Goal: Task Accomplishment & Management: Manage account settings

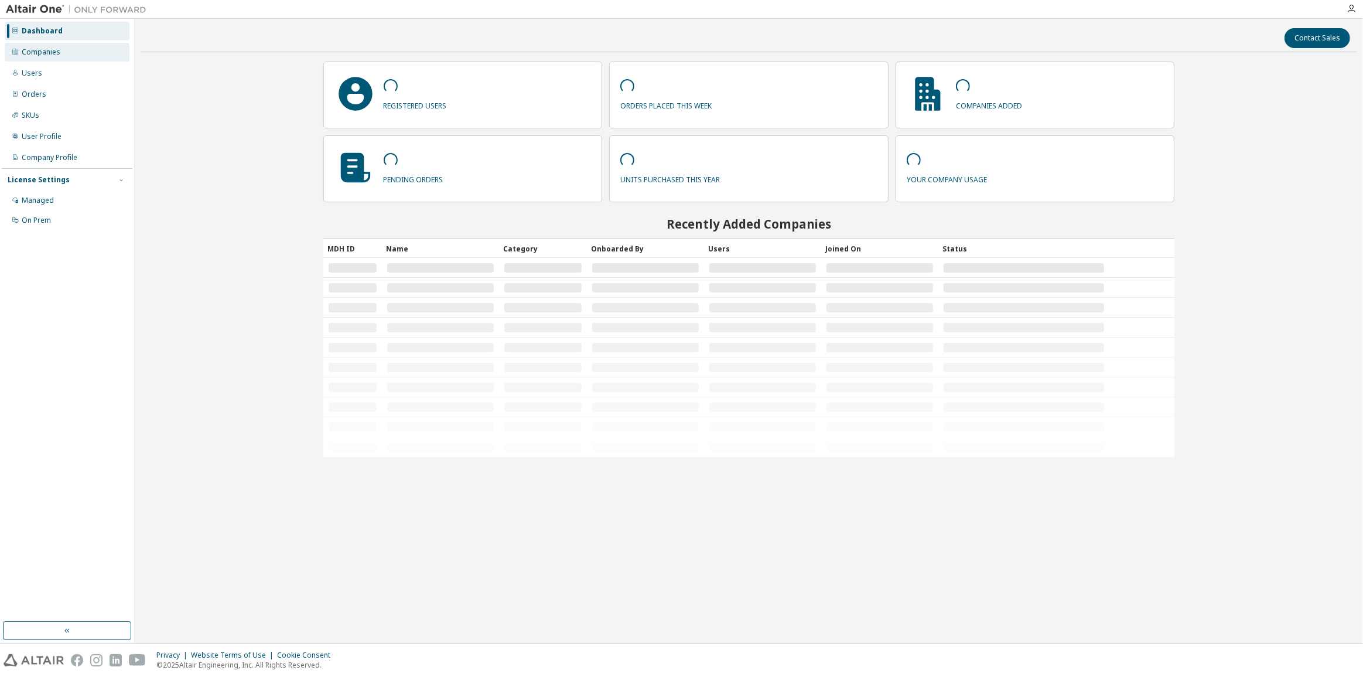
click at [49, 52] on div "Companies" at bounding box center [41, 51] width 39 height 9
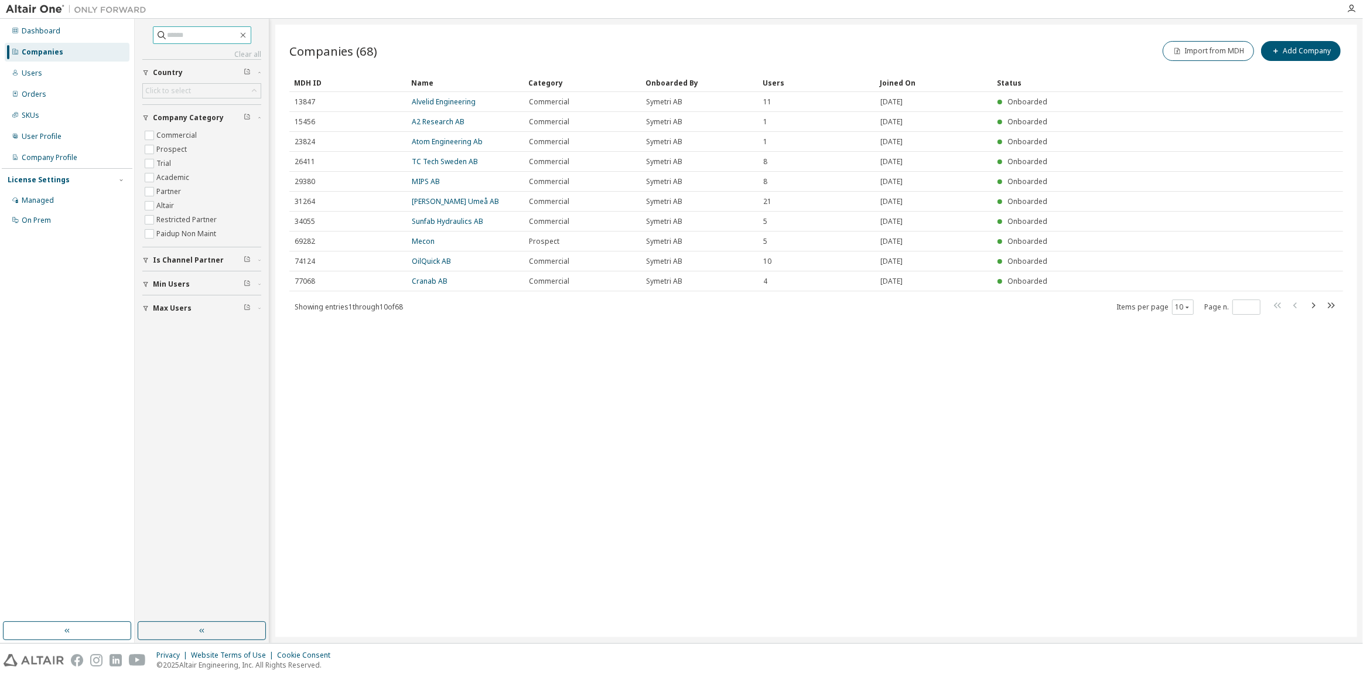
click at [180, 40] on input "text" at bounding box center [203, 35] width 70 height 12
type input "*******"
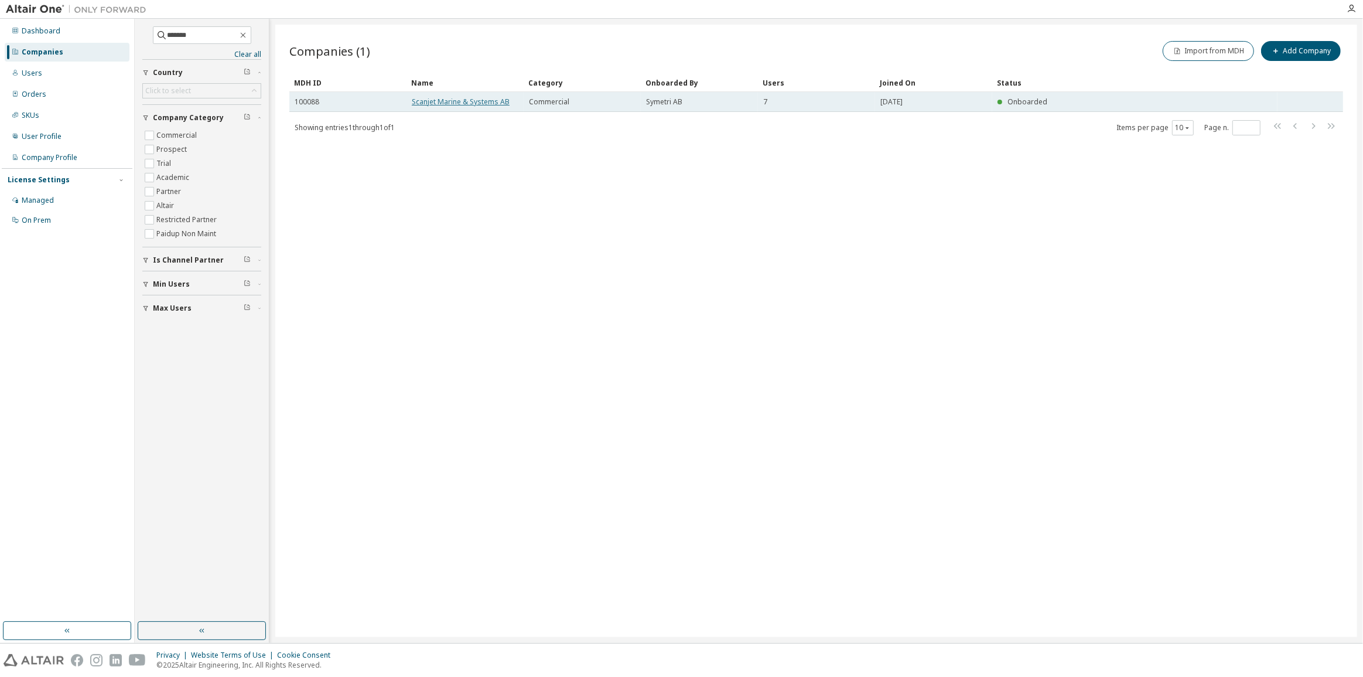
click at [466, 102] on link "Scanjet Marine & Systems AB" at bounding box center [461, 102] width 98 height 10
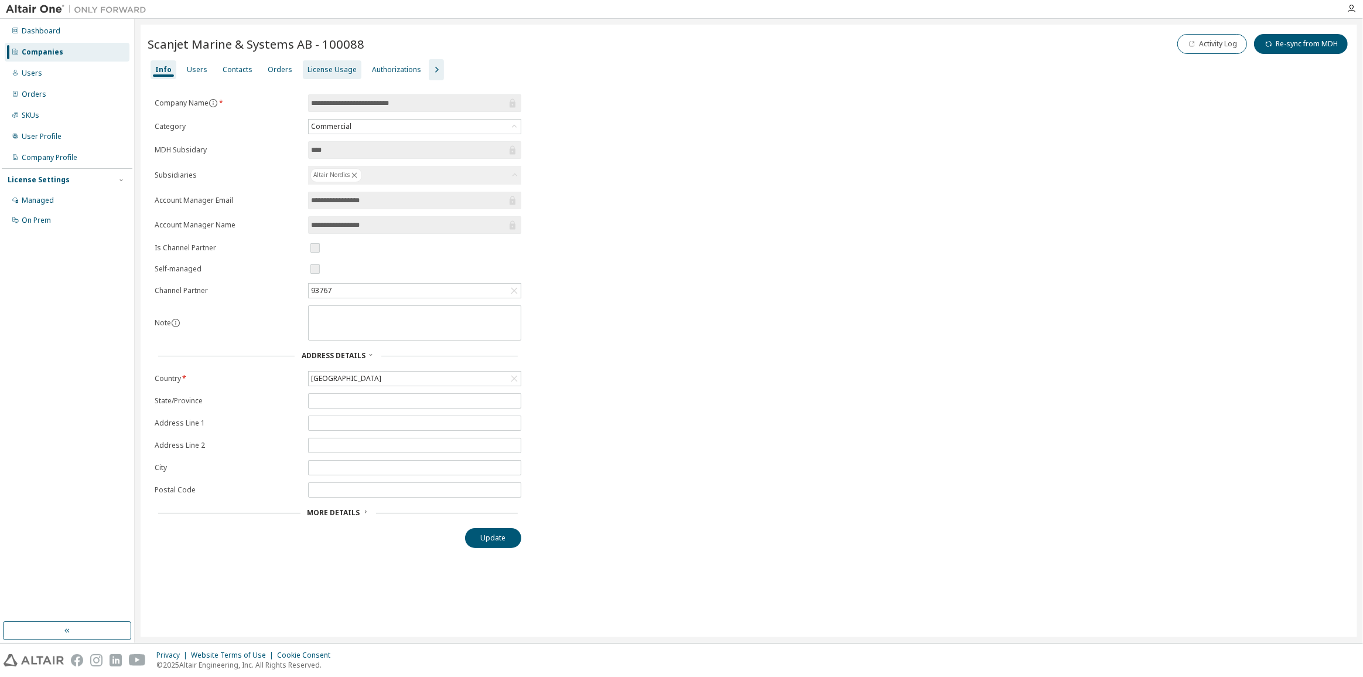
click at [309, 69] on div "License Usage" at bounding box center [332, 69] width 49 height 9
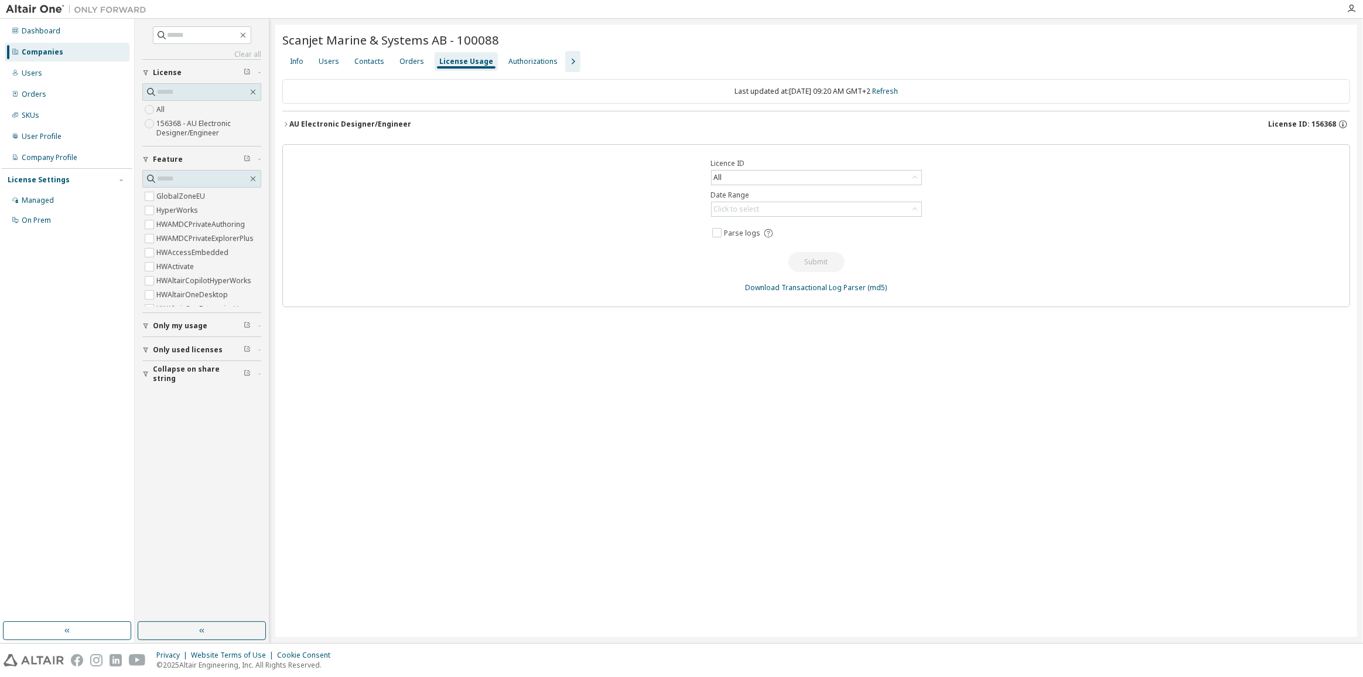
click at [327, 124] on div "AU Electronic Designer/Engineer" at bounding box center [350, 124] width 122 height 9
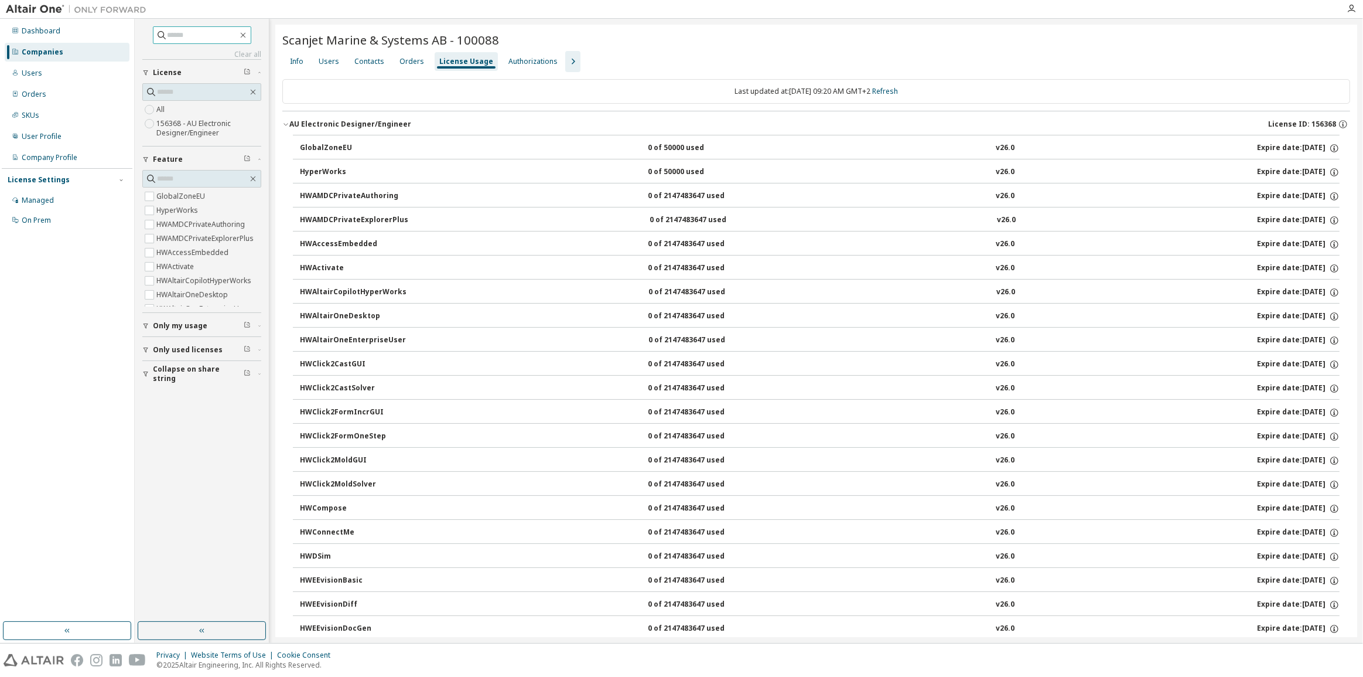
click at [221, 36] on input "text" at bounding box center [203, 35] width 70 height 12
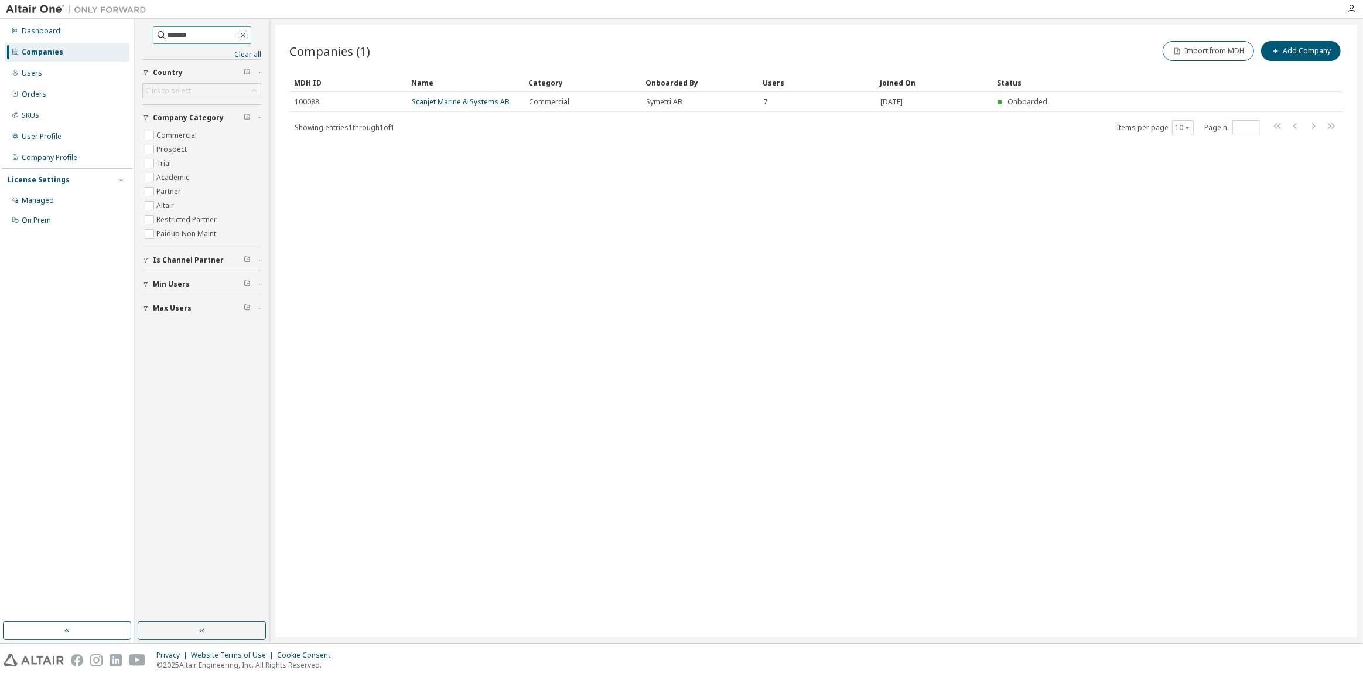
click at [248, 35] on button "button" at bounding box center [243, 35] width 11 height 11
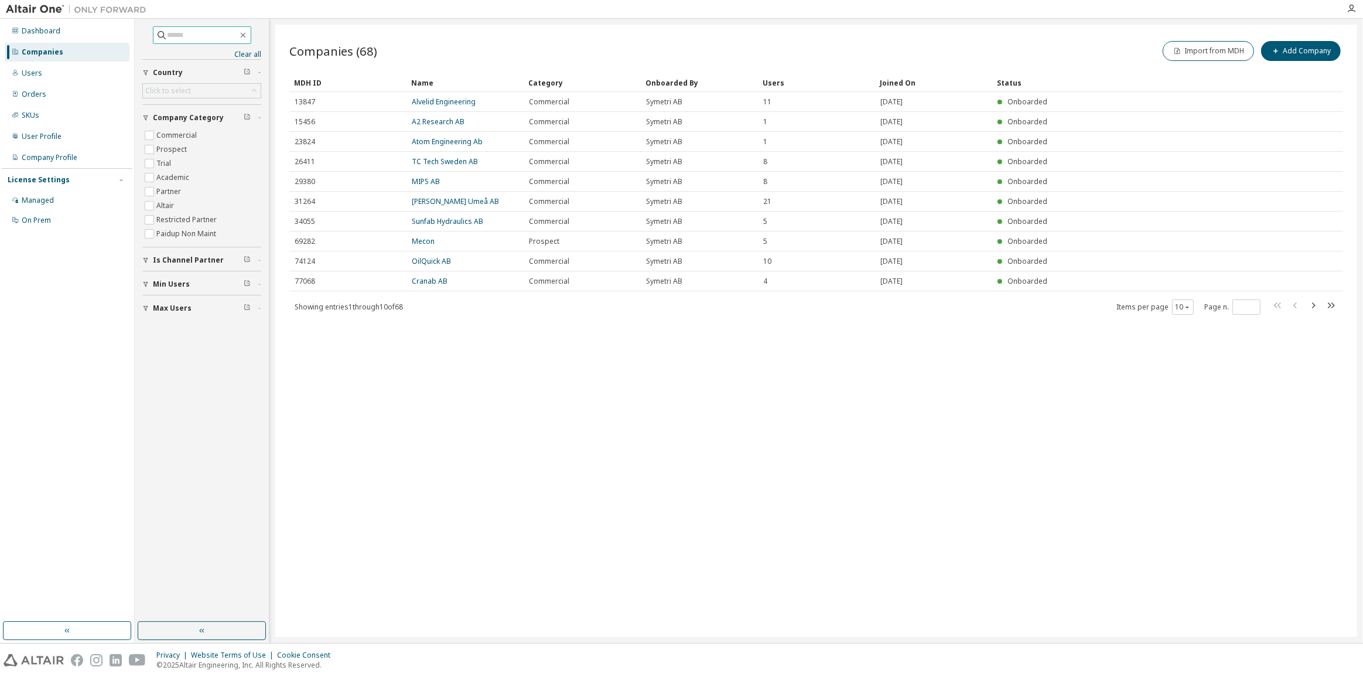
click at [214, 32] on input "text" at bounding box center [203, 35] width 70 height 12
type input "******"
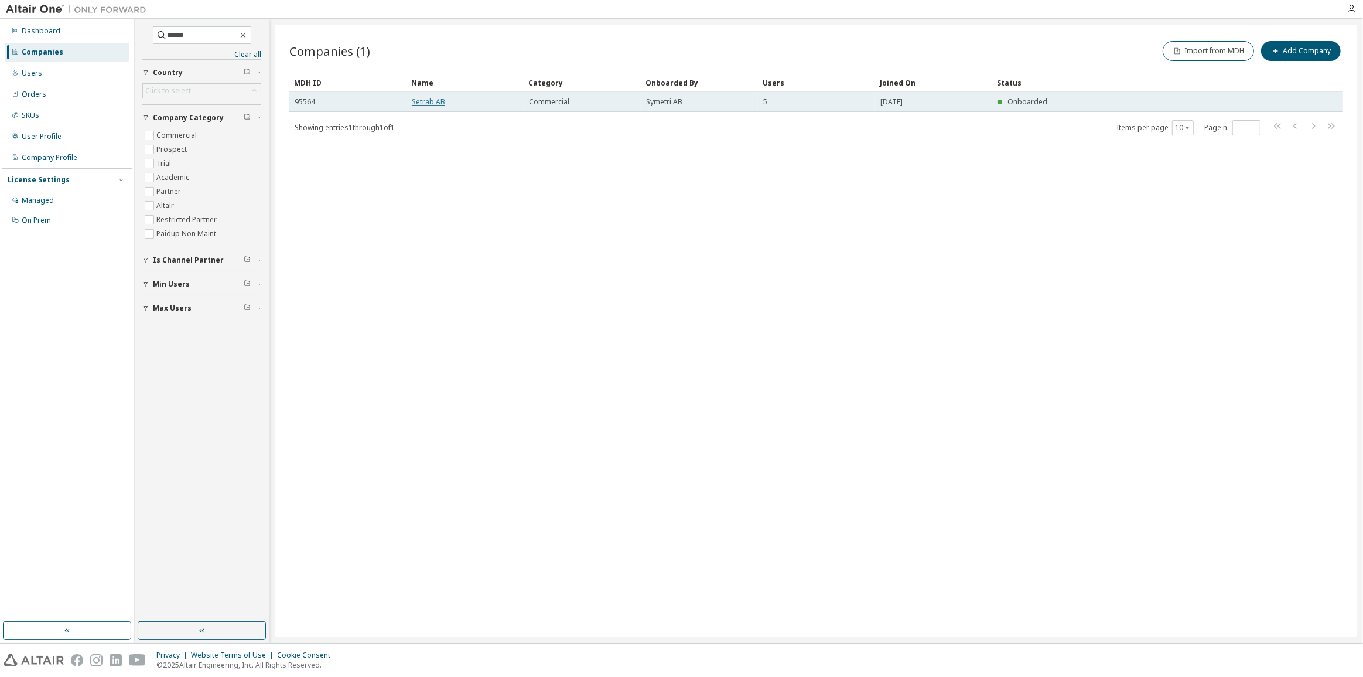
click at [435, 103] on link "Setrab AB" at bounding box center [428, 102] width 33 height 10
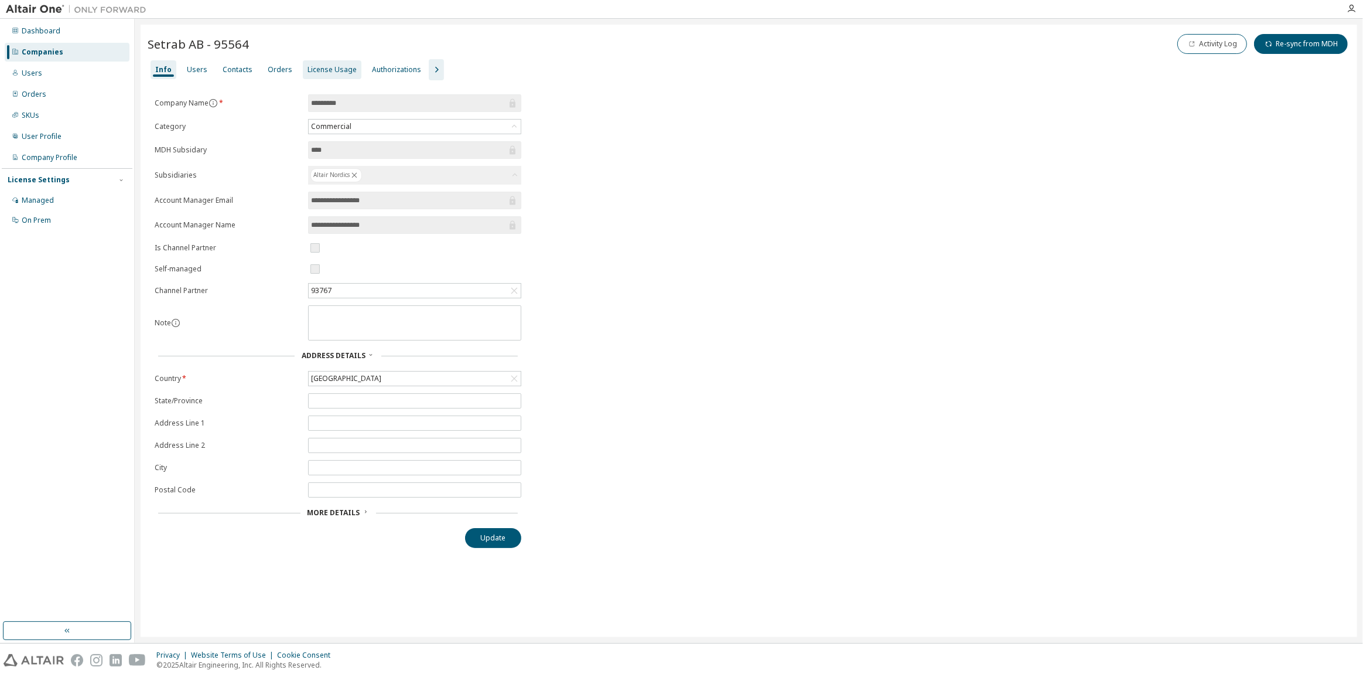
click at [322, 74] on div "License Usage" at bounding box center [332, 69] width 59 height 19
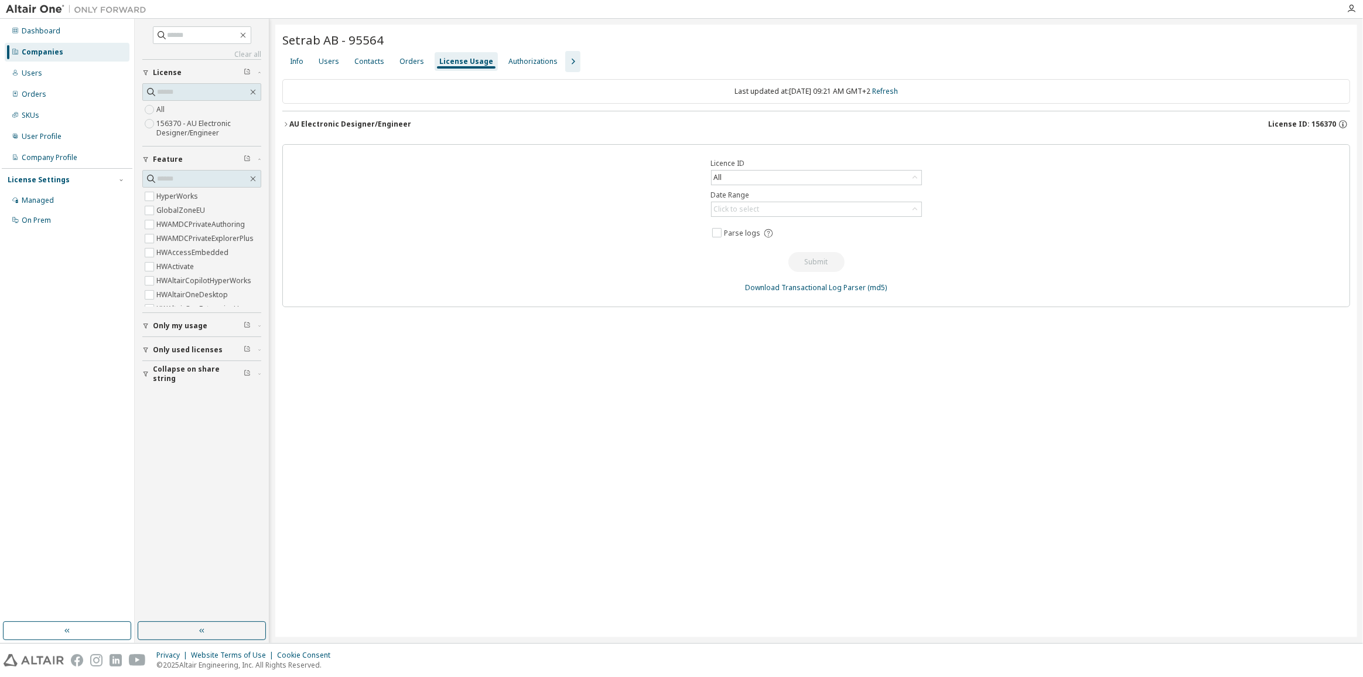
click at [339, 128] on div "AU Electronic Designer/Engineer" at bounding box center [350, 124] width 122 height 9
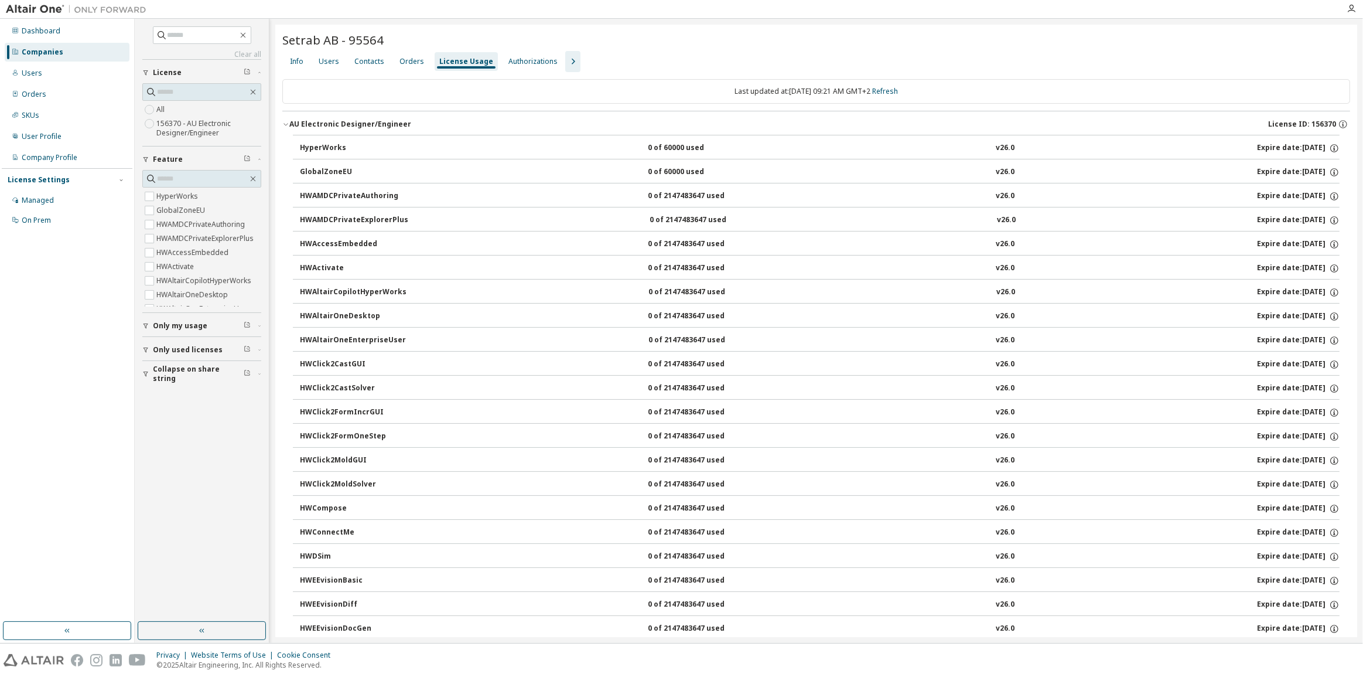
click at [337, 122] on div "AU Electronic Designer/Engineer" at bounding box center [350, 124] width 122 height 9
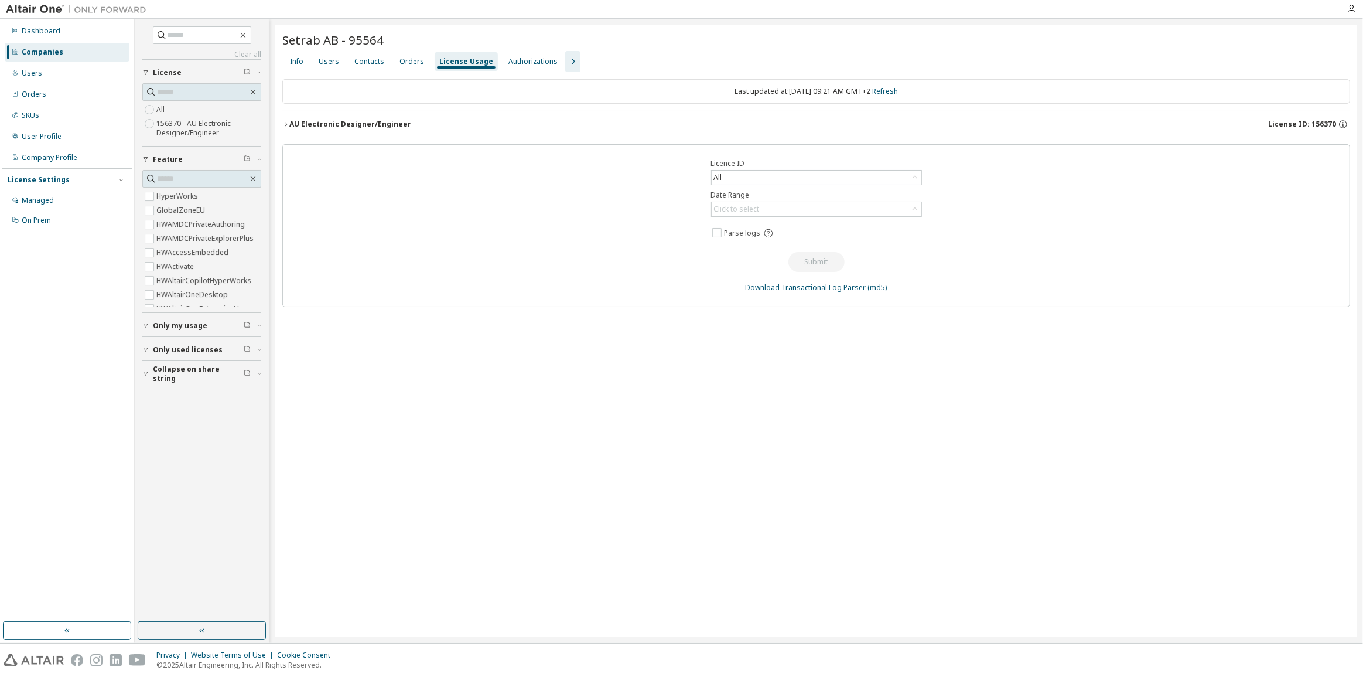
drag, startPoint x: 284, startPoint y: 55, endPoint x: 277, endPoint y: 19, distance: 36.9
